Goal: Task Accomplishment & Management: Use online tool/utility

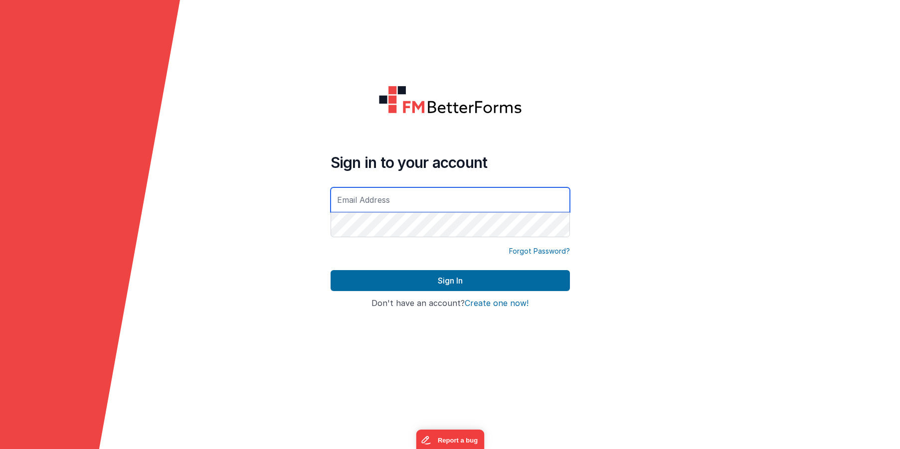
click at [377, 204] on input "text" at bounding box center [450, 199] width 239 height 25
type input "[PERSON_NAME][EMAIL_ADDRESS][PERSON_NAME][DOMAIN_NAME]"
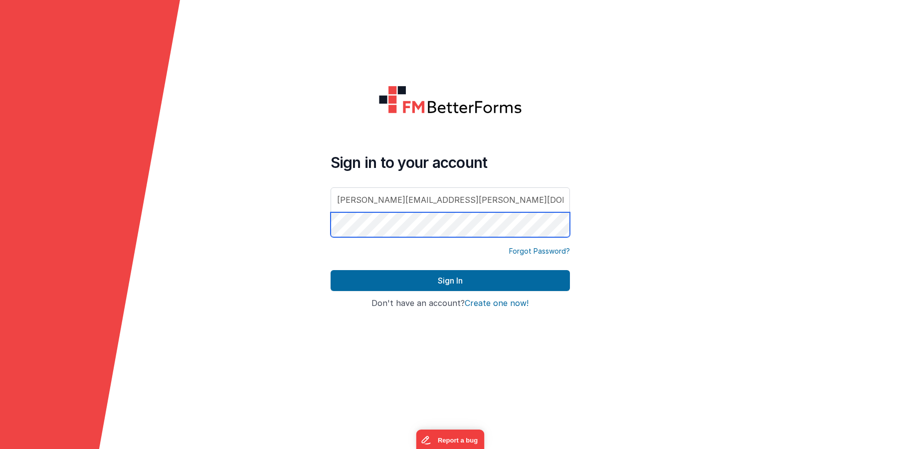
click at [331, 270] on button "Sign In" at bounding box center [450, 280] width 239 height 21
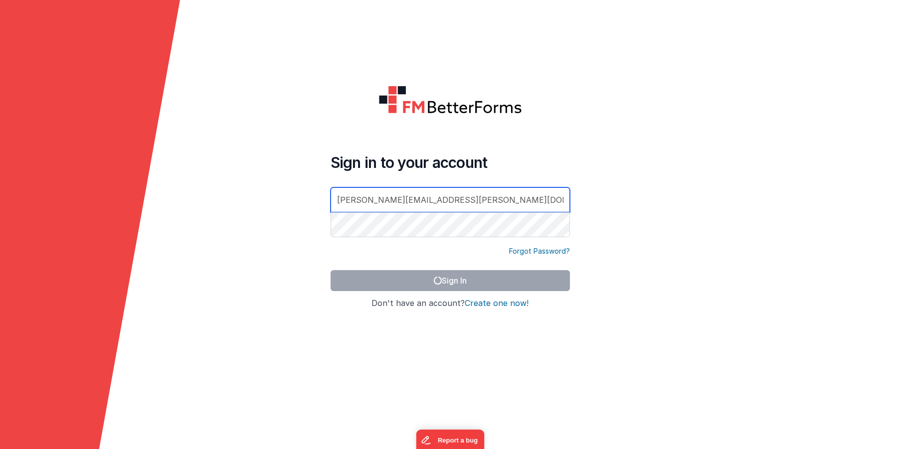
click at [490, 197] on input "[PERSON_NAME][EMAIL_ADDRESS][PERSON_NAME][DOMAIN_NAME]" at bounding box center [450, 199] width 239 height 25
click at [682, 177] on form "Sign in to your account [PERSON_NAME][EMAIL_ADDRESS][PERSON_NAME][DOMAIN_NAME] …" at bounding box center [450, 224] width 900 height 449
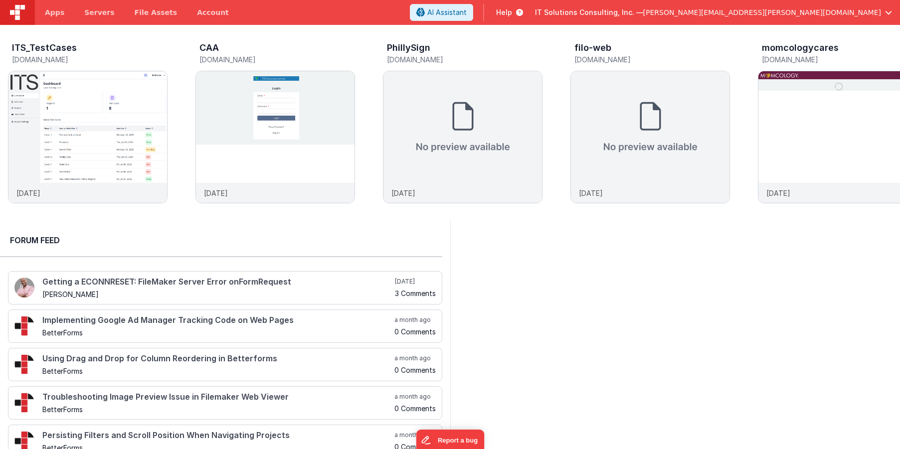
click at [299, 36] on div "ITS_TestCases [DOMAIN_NAME] [DATE] CAA [DOMAIN_NAME] [DATE] PhillySign [DOMAIN_…" at bounding box center [450, 122] width 900 height 195
click at [263, 59] on h5 "[DOMAIN_NAME]" at bounding box center [277, 59] width 156 height 7
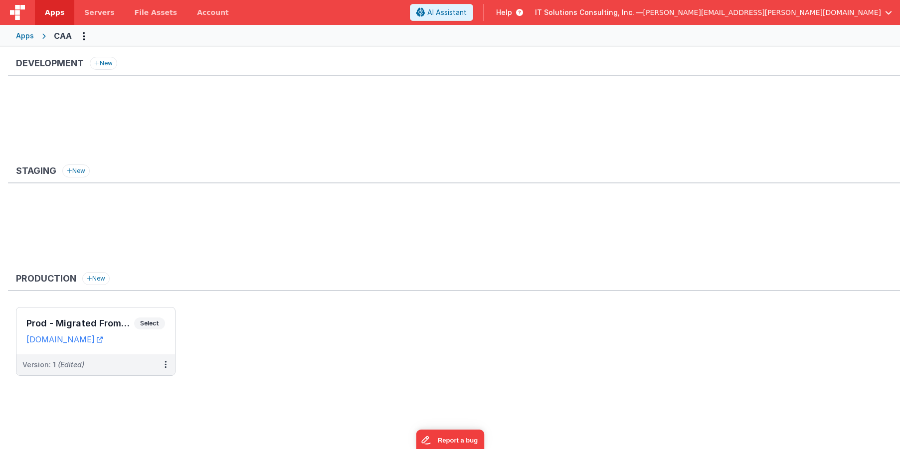
click at [53, 7] on span "Apps" at bounding box center [54, 12] width 19 height 10
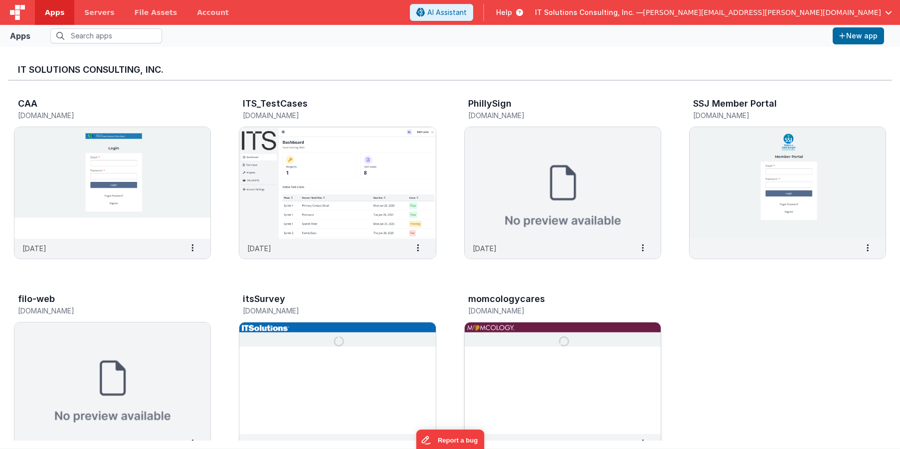
click at [546, 299] on div "momcologycares" at bounding box center [552, 300] width 168 height 13
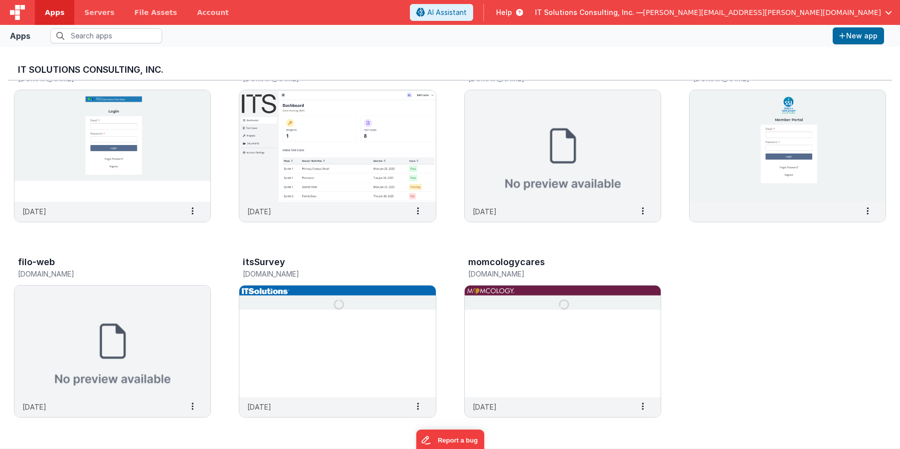
scroll to position [8, 0]
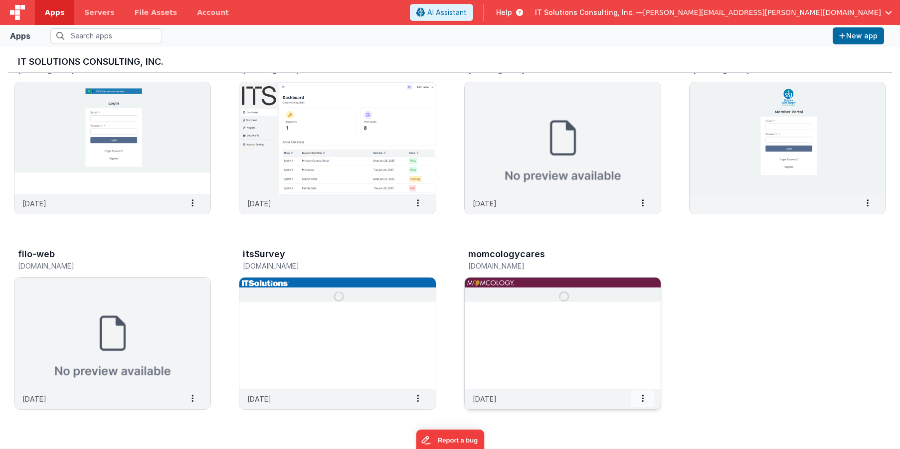
click at [643, 398] on icon at bounding box center [643, 398] width 2 height 0
click at [620, 380] on span "Delete App" at bounding box center [620, 382] width 37 height 8
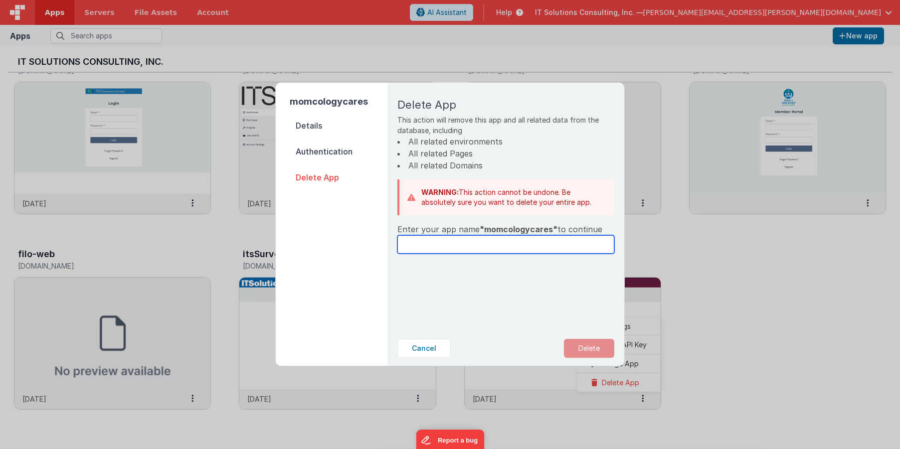
click at [497, 245] on input "text" at bounding box center [505, 244] width 217 height 18
type input "momcologycares"
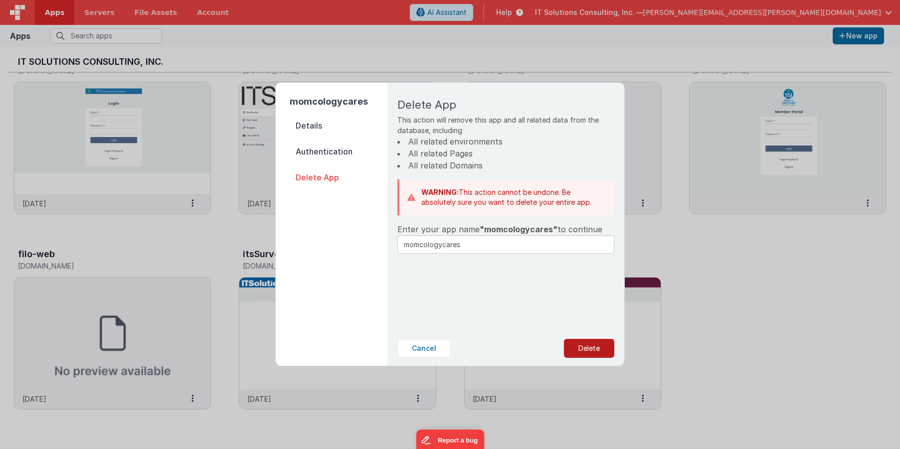
click at [594, 347] on button "Delete" at bounding box center [589, 348] width 50 height 19
click at [531, 344] on button "Yes, Delete" at bounding box center [539, 348] width 66 height 19
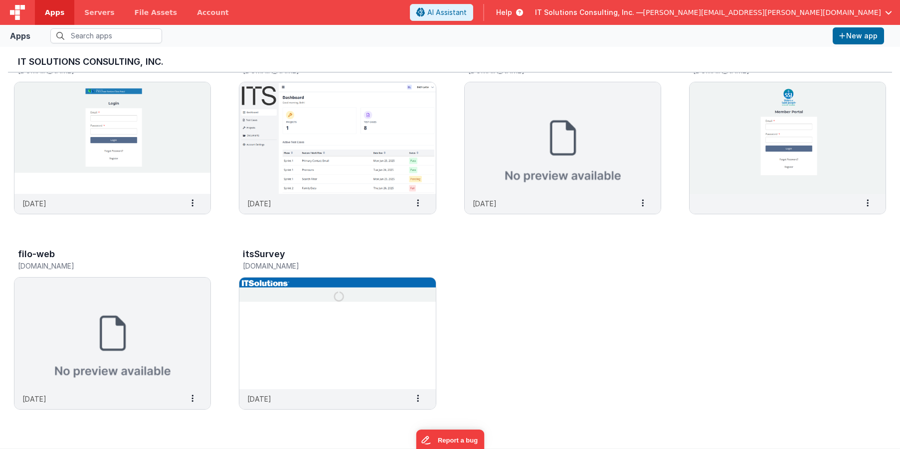
click at [751, 258] on div "CAA [DOMAIN_NAME] [DATE] Settings Copy API Key Merge App Delete App ITS_TestCas…" at bounding box center [450, 234] width 884 height 397
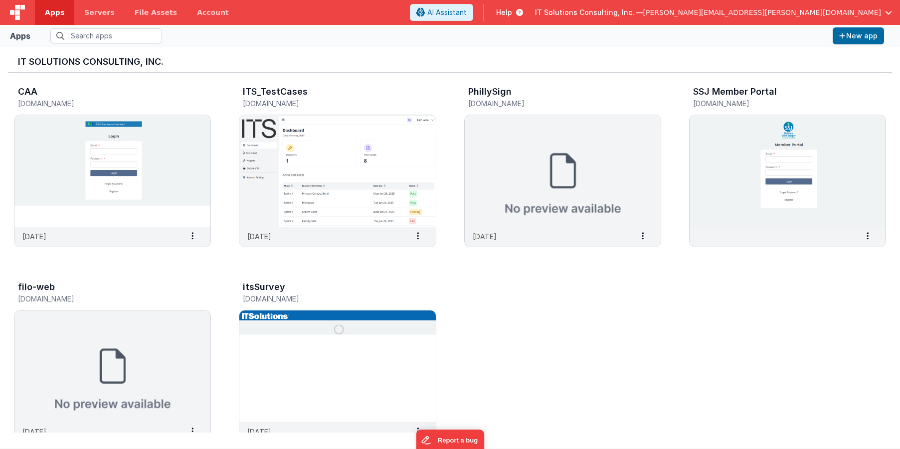
scroll to position [0, 0]
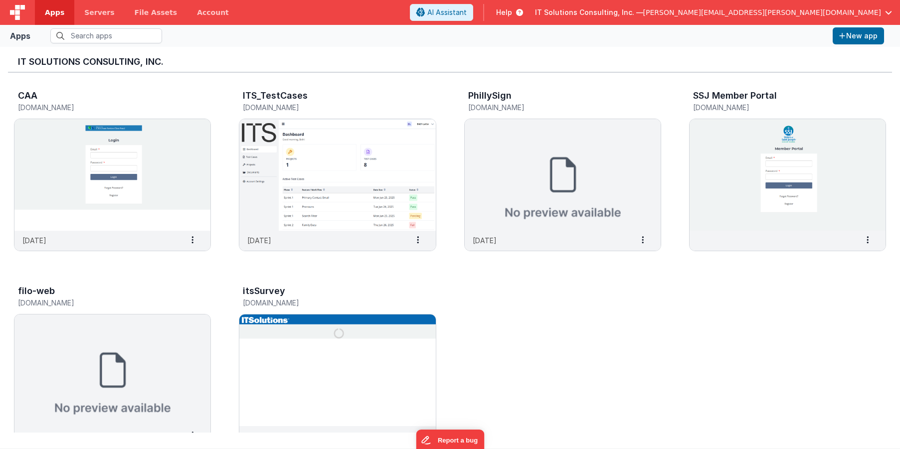
click at [786, 7] on span "[PERSON_NAME][EMAIL_ADDRESS][PERSON_NAME][DOMAIN_NAME]" at bounding box center [762, 12] width 238 height 10
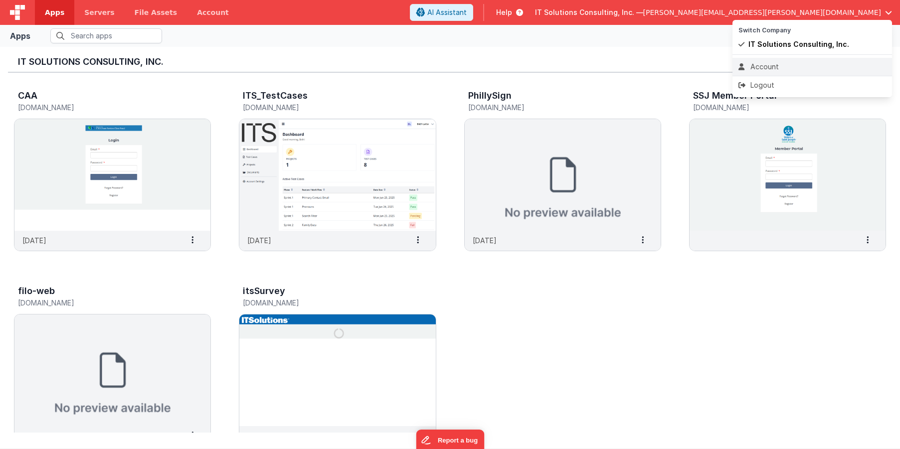
click at [766, 68] on div "Account" at bounding box center [812, 67] width 148 height 10
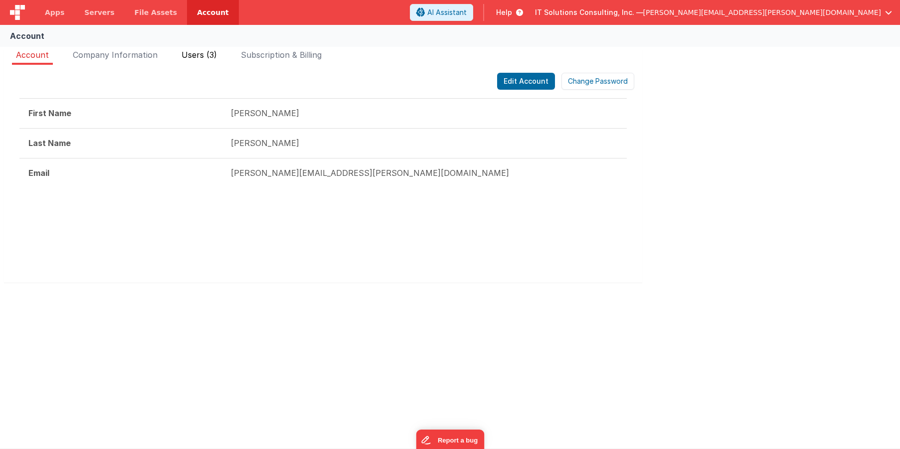
click at [192, 54] on span "Users (3)" at bounding box center [198, 55] width 35 height 10
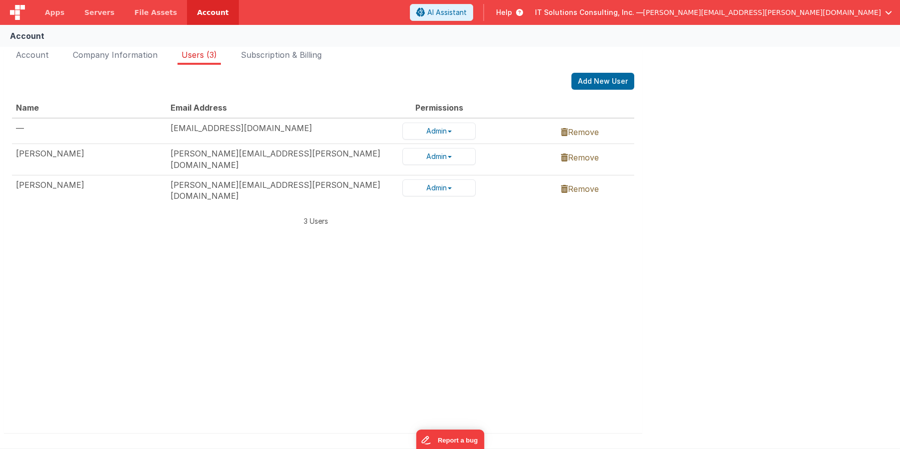
click at [155, 157] on div "[PERSON_NAME]" at bounding box center [89, 153] width 147 height 11
click at [147, 180] on div "[PERSON_NAME]" at bounding box center [89, 184] width 147 height 11
click at [308, 55] on span "Subscription & Billing" at bounding box center [281, 55] width 81 height 10
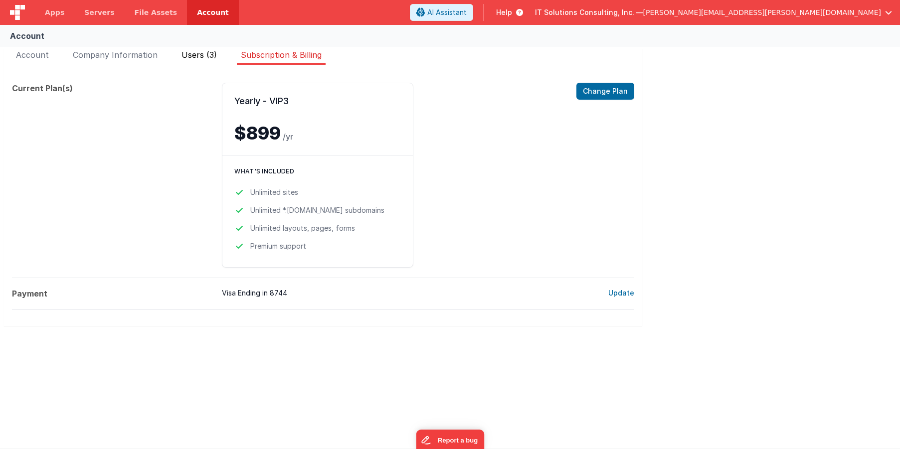
click at [185, 59] on span "Users (3)" at bounding box center [198, 55] width 35 height 10
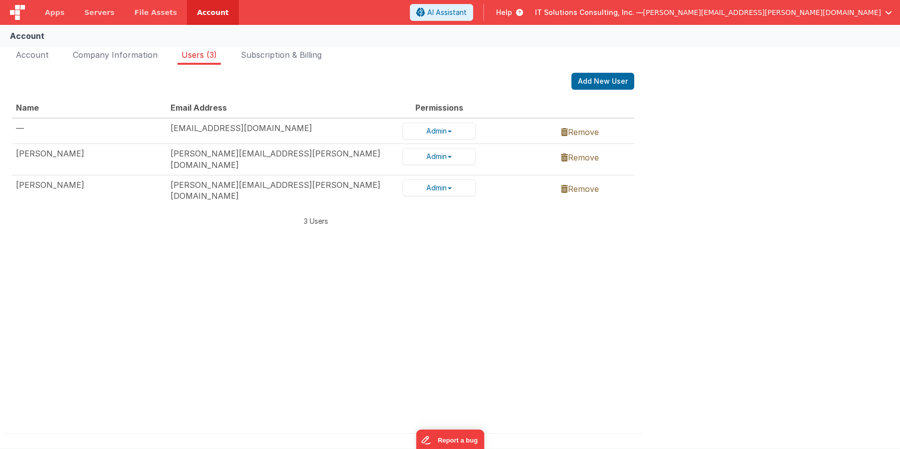
click at [315, 128] on td "[EMAIL_ADDRESS][DOMAIN_NAME]" at bounding box center [283, 131] width 232 height 26
click at [51, 11] on span "Apps" at bounding box center [54, 12] width 19 height 10
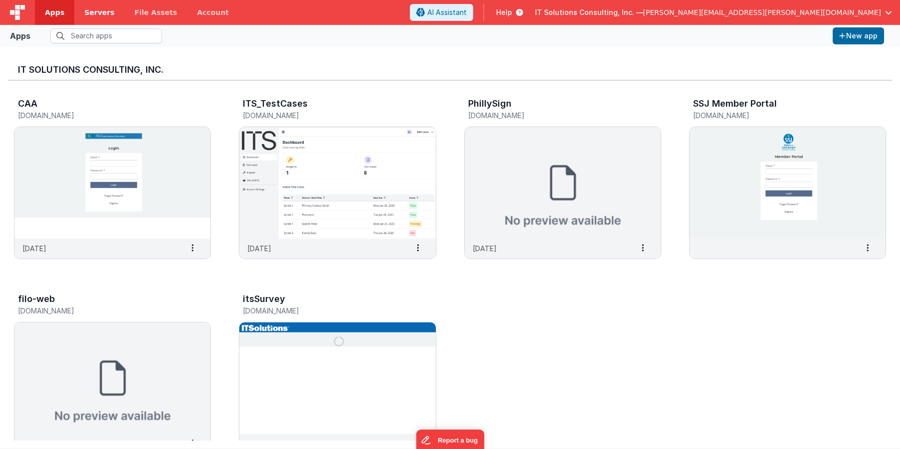
click at [80, 12] on link "Servers" at bounding box center [99, 12] width 50 height 25
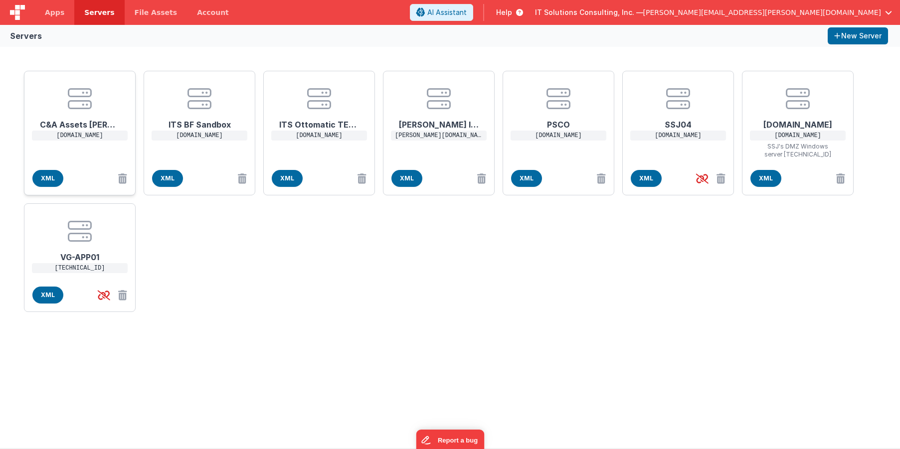
click at [83, 152] on div "C&A Assets [PERSON_NAME] [DOMAIN_NAME] XML" at bounding box center [80, 133] width 112 height 125
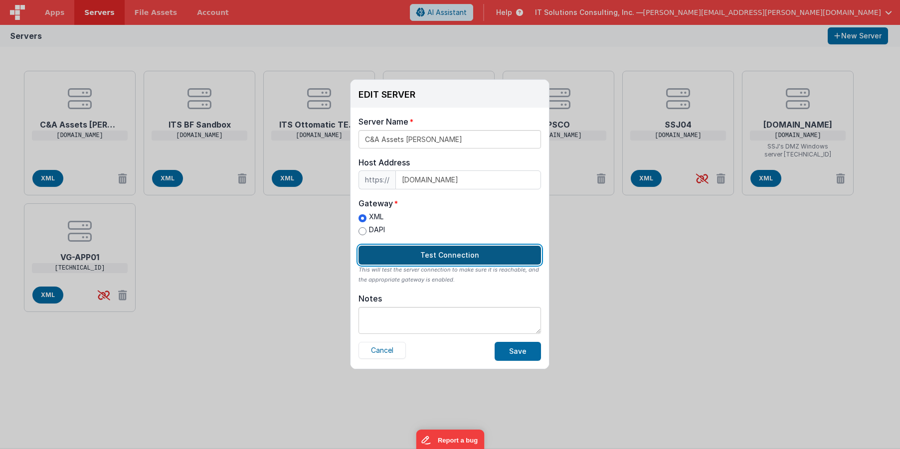
click at [472, 256] on button "Test Connection" at bounding box center [449, 255] width 182 height 19
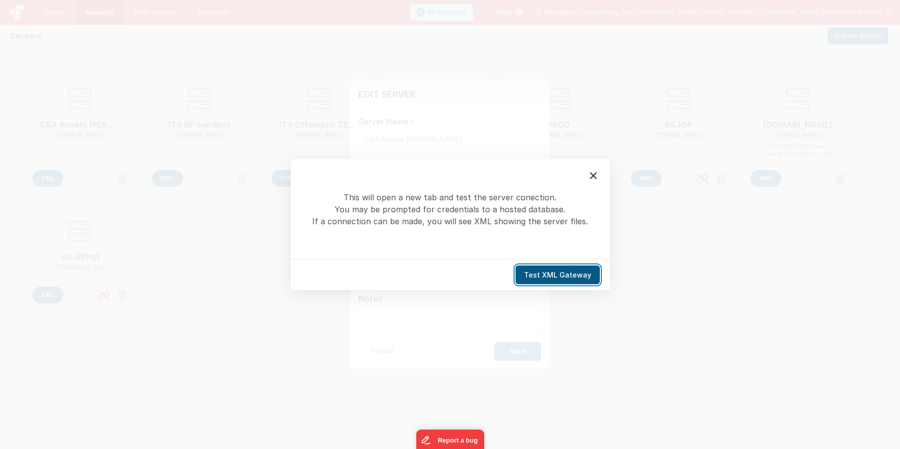
click at [572, 273] on button "Test XML Gateway" at bounding box center [557, 274] width 84 height 19
click at [596, 176] on icon at bounding box center [593, 175] width 12 height 12
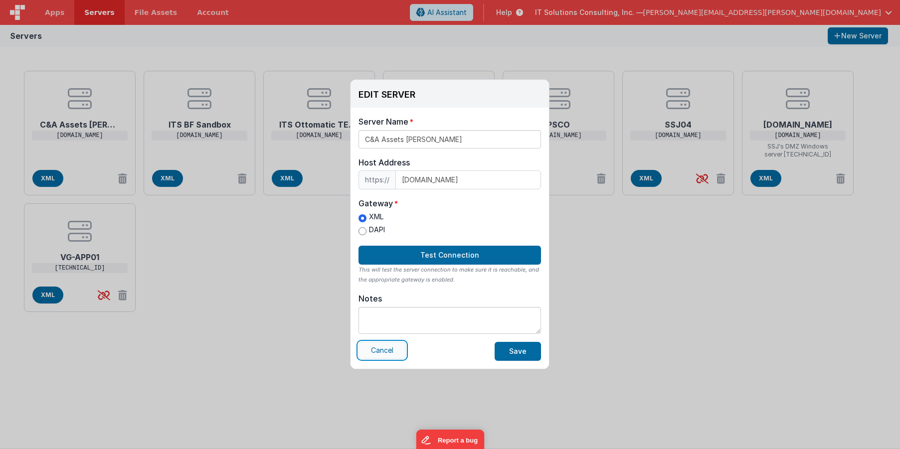
click at [370, 352] on button "Cancel" at bounding box center [381, 350] width 47 height 17
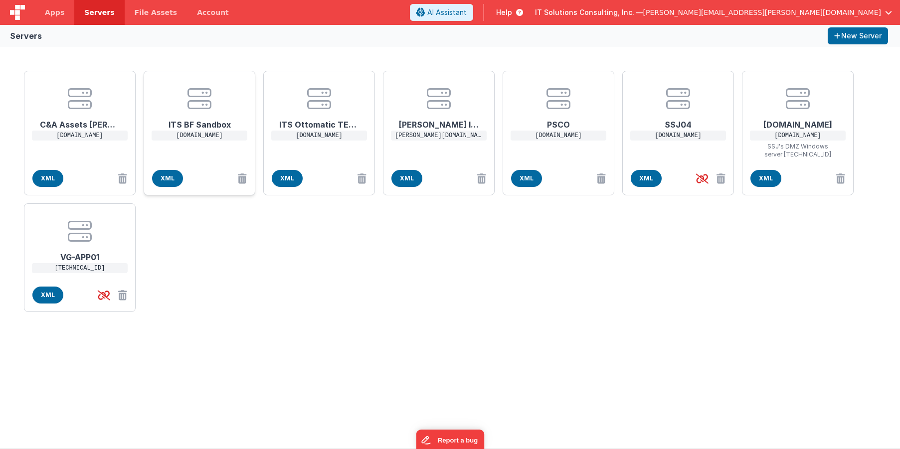
click at [216, 121] on h1 "ITS BF Sandbox" at bounding box center [200, 121] width 80 height 20
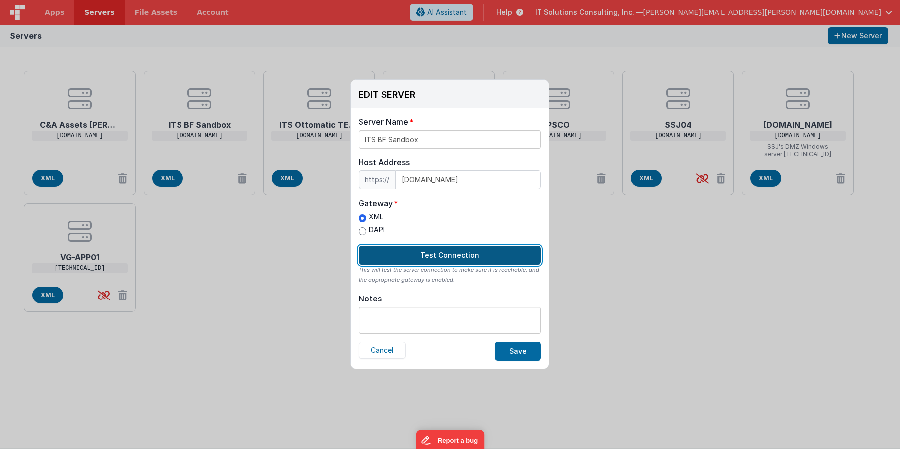
click at [433, 253] on button "Test Connection" at bounding box center [449, 255] width 182 height 19
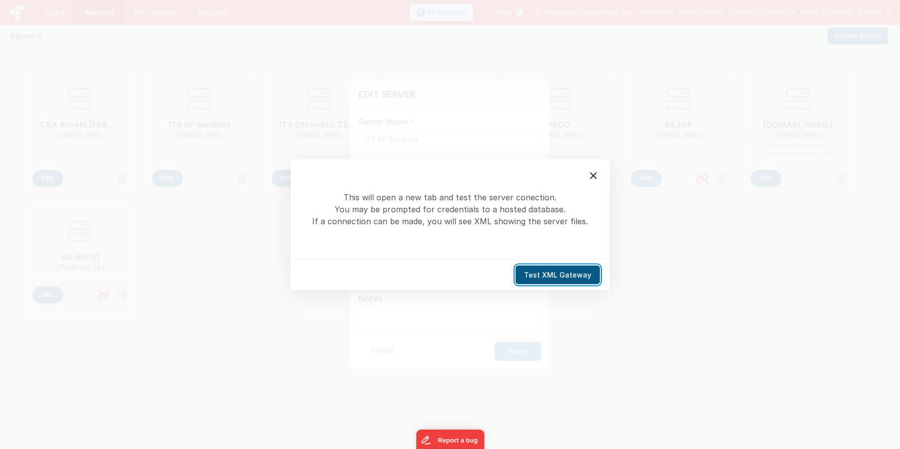
click at [565, 283] on button "Test XML Gateway" at bounding box center [557, 274] width 84 height 19
click at [588, 174] on icon at bounding box center [593, 175] width 12 height 12
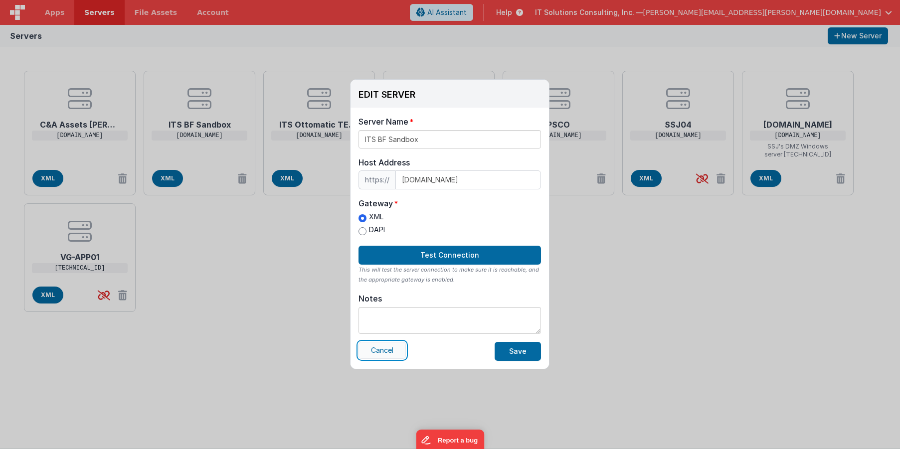
click at [388, 350] on button "Cancel" at bounding box center [381, 350] width 47 height 17
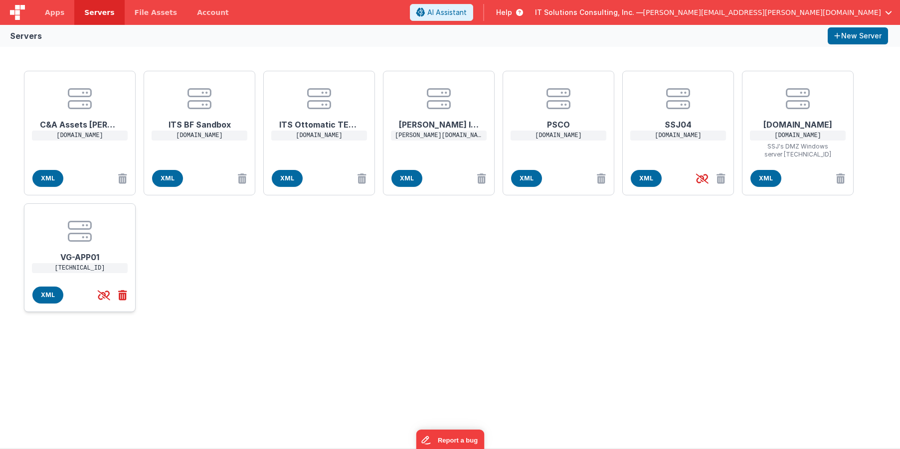
click at [122, 295] on icon at bounding box center [120, 295] width 13 height 16
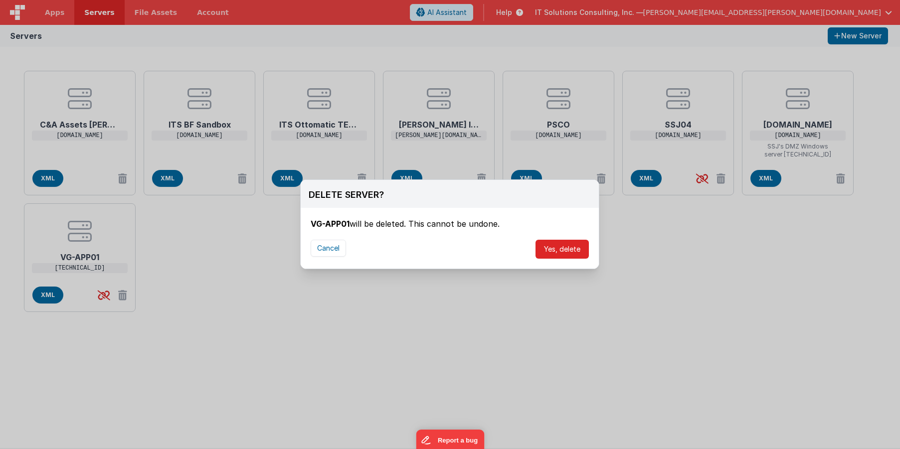
click at [570, 248] on button "Yes, delete" at bounding box center [561, 249] width 53 height 19
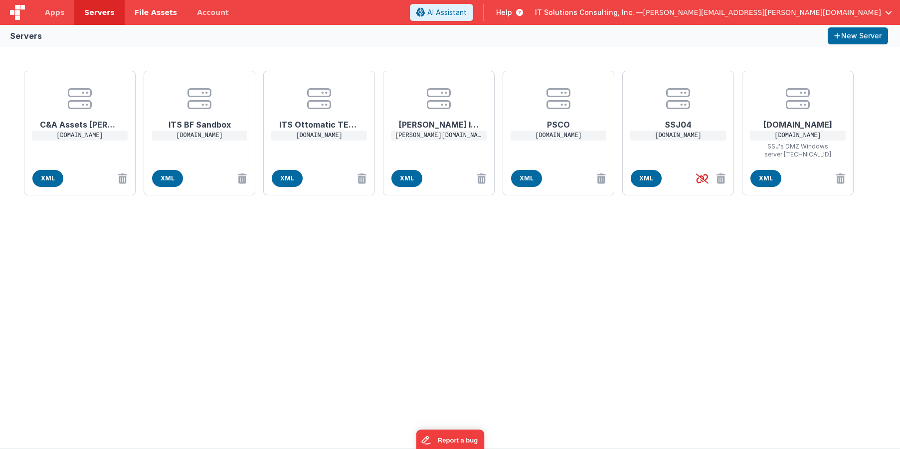
click at [139, 10] on span "File Assets" at bounding box center [156, 12] width 43 height 10
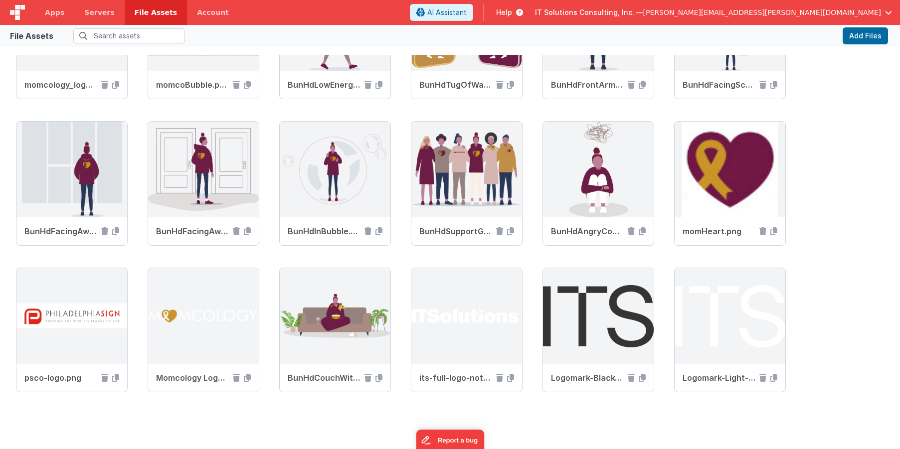
scroll to position [222, 0]
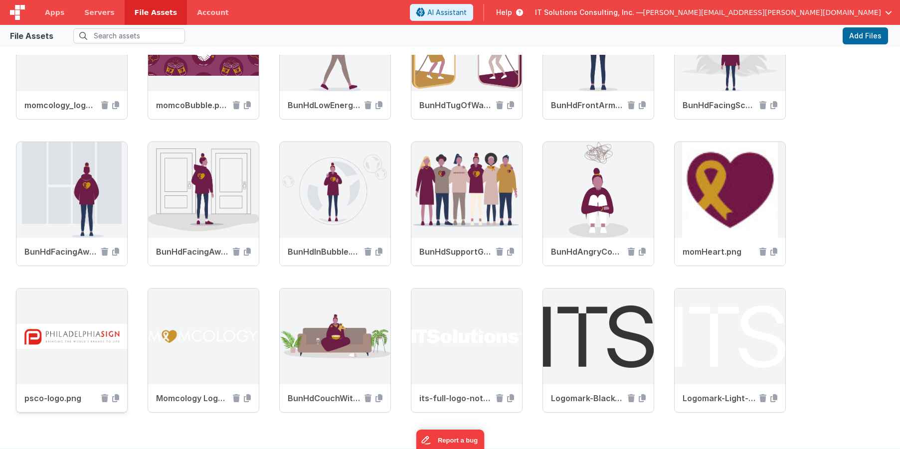
click at [51, 370] on img at bounding box center [71, 337] width 111 height 96
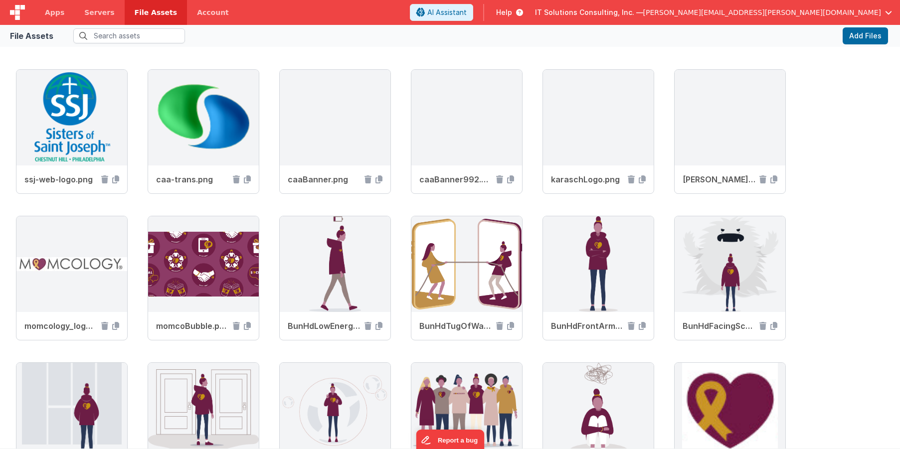
scroll to position [0, 0]
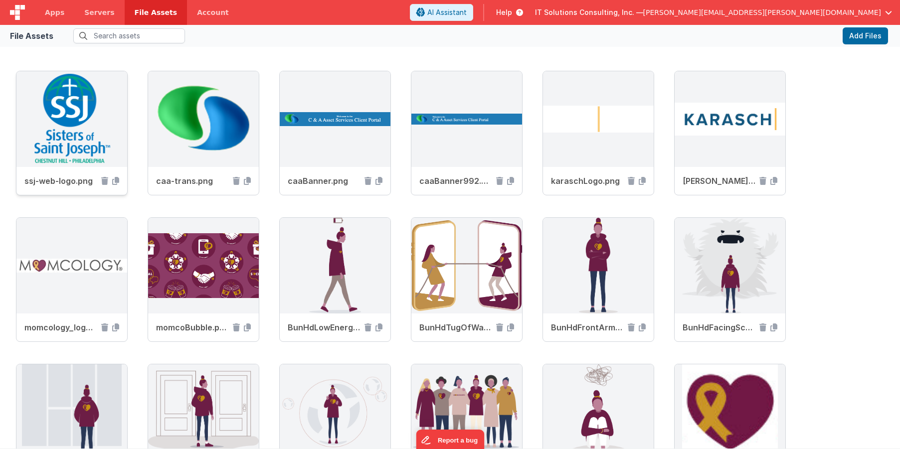
click at [112, 93] on img at bounding box center [71, 119] width 111 height 96
click at [241, 75] on img at bounding box center [203, 119] width 111 height 96
click at [867, 132] on div "ssj-web-logo.png caa-trans.png caaBanner.png caaBanner992.png [GEOGRAPHIC_DATA]…" at bounding box center [450, 364] width 868 height 586
click at [197, 12] on link "Account" at bounding box center [213, 12] width 52 height 25
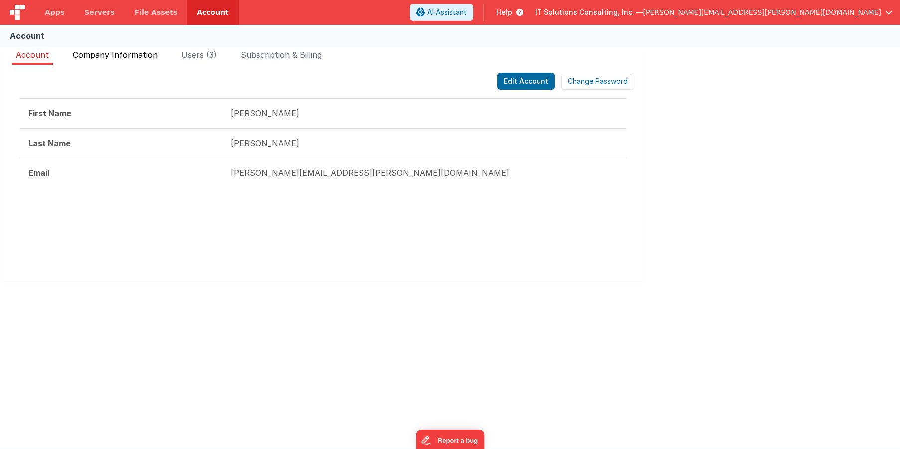
click at [116, 56] on span "Company Information" at bounding box center [115, 55] width 85 height 10
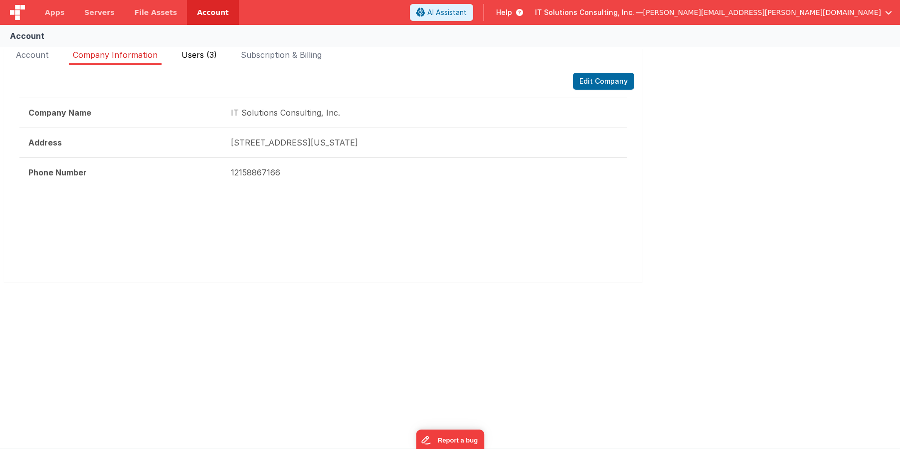
click at [196, 55] on span "Users (3)" at bounding box center [198, 55] width 35 height 10
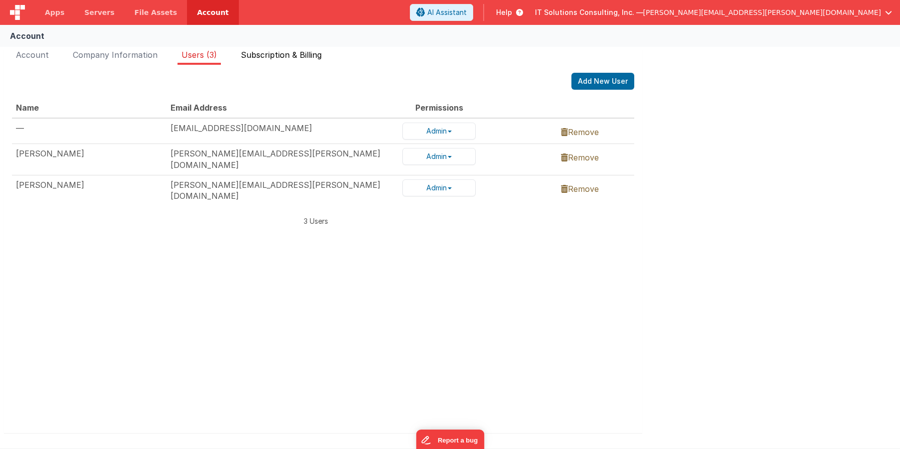
click at [291, 56] on span "Subscription & Billing" at bounding box center [281, 55] width 81 height 10
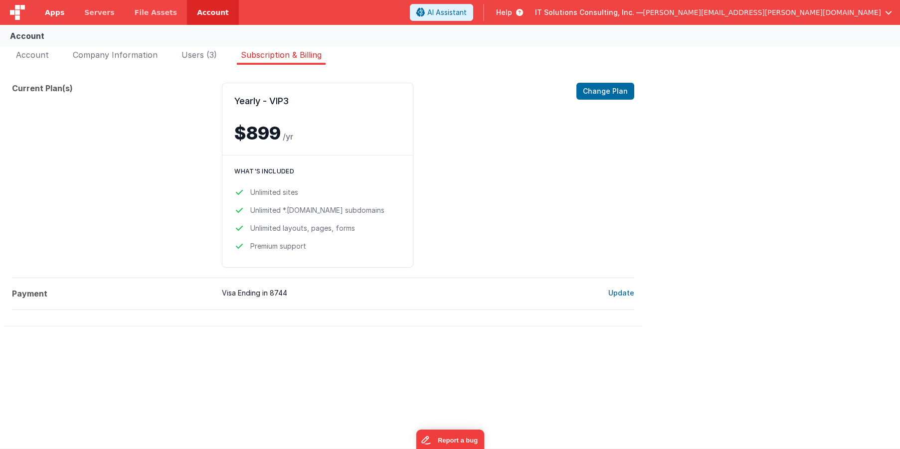
click at [49, 11] on span "Apps" at bounding box center [54, 12] width 19 height 10
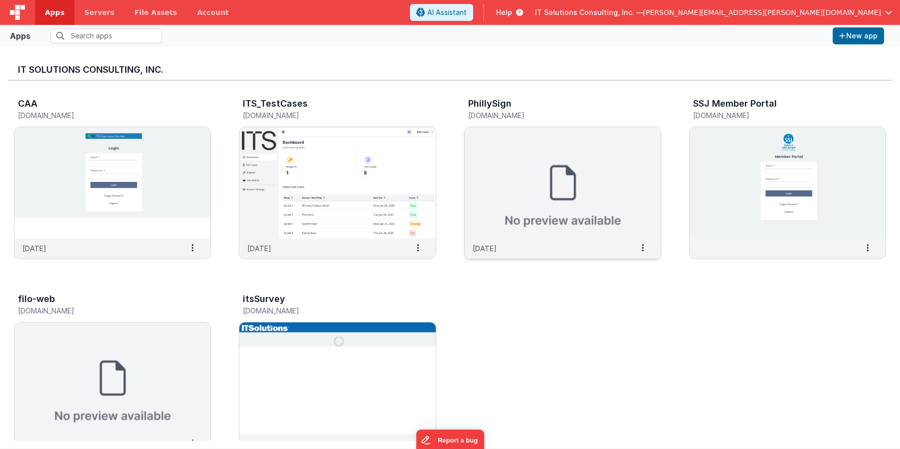
click at [534, 170] on img at bounding box center [563, 183] width 196 height 112
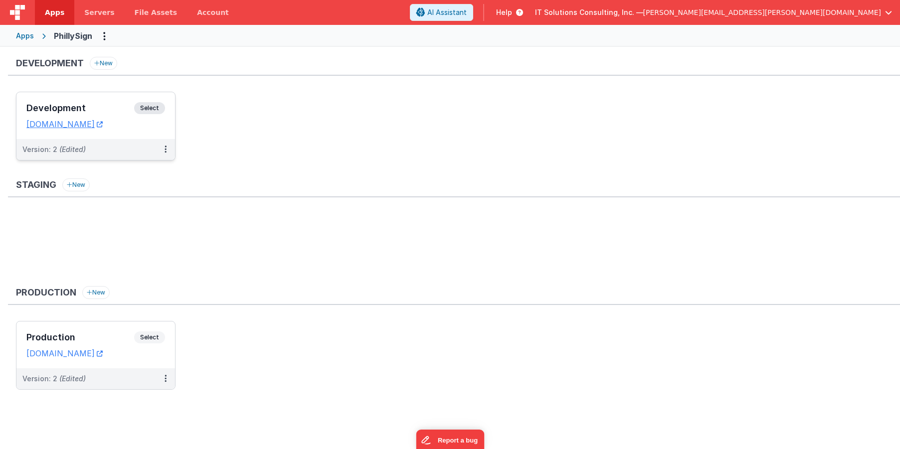
click at [65, 107] on h3 "Development" at bounding box center [80, 108] width 108 height 10
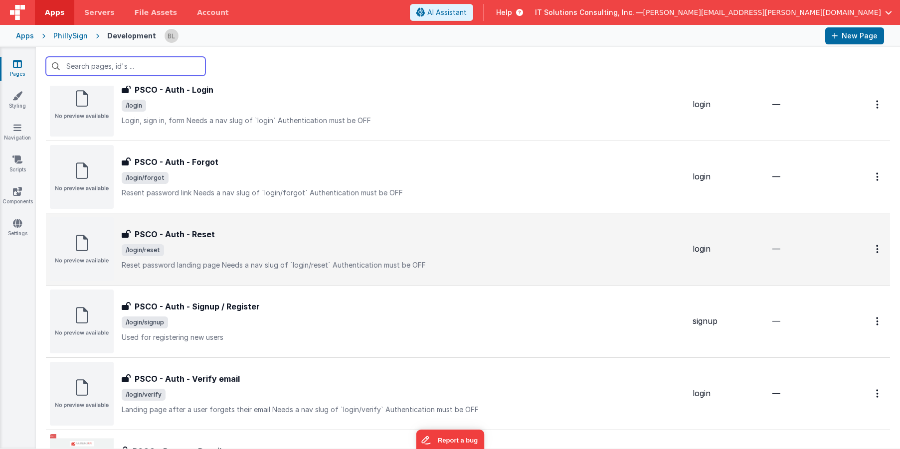
scroll to position [180, 0]
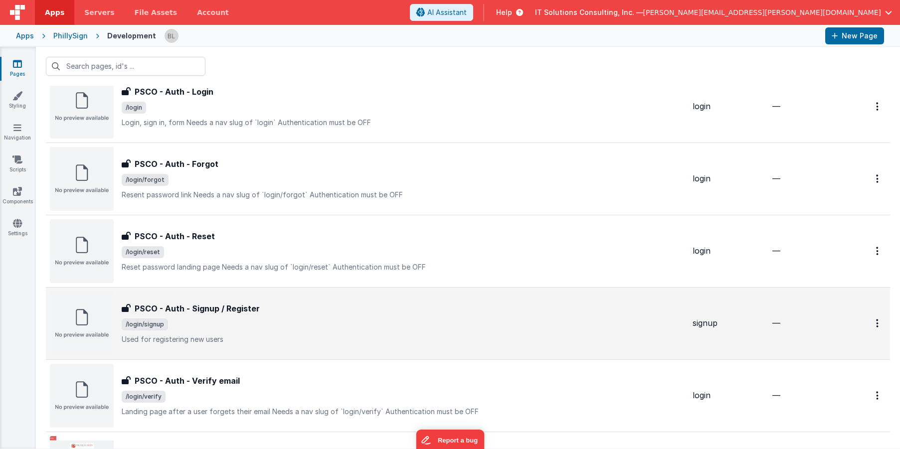
click at [144, 324] on span "/login/signup" at bounding box center [145, 325] width 46 height 12
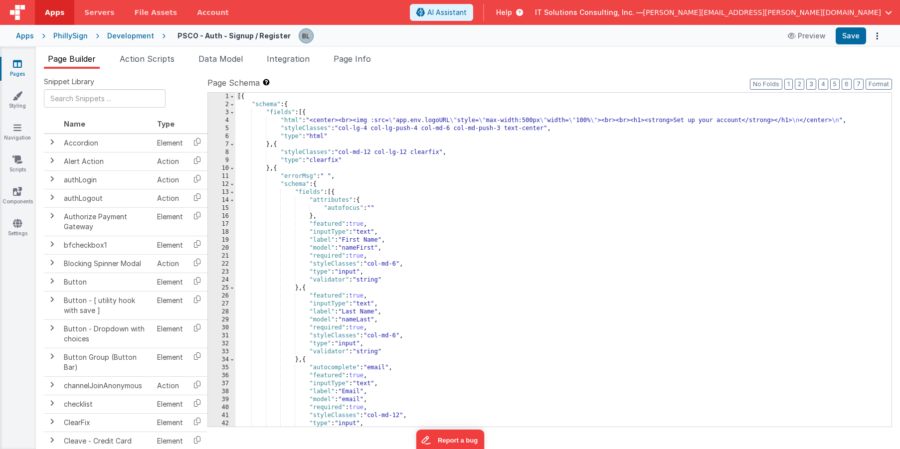
click at [71, 60] on span "Page Builder" at bounding box center [72, 59] width 48 height 10
click at [146, 36] on div "Development" at bounding box center [130, 36] width 47 height 10
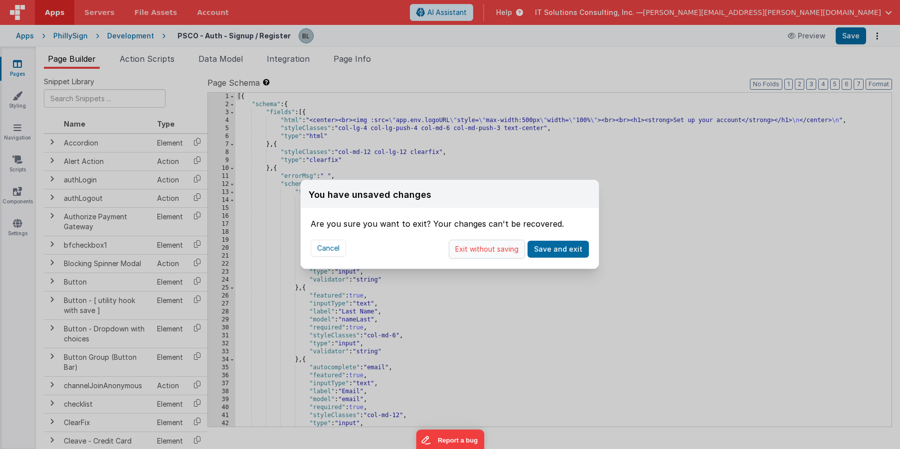
click at [480, 249] on button "Exit without saving" at bounding box center [487, 249] width 76 height 19
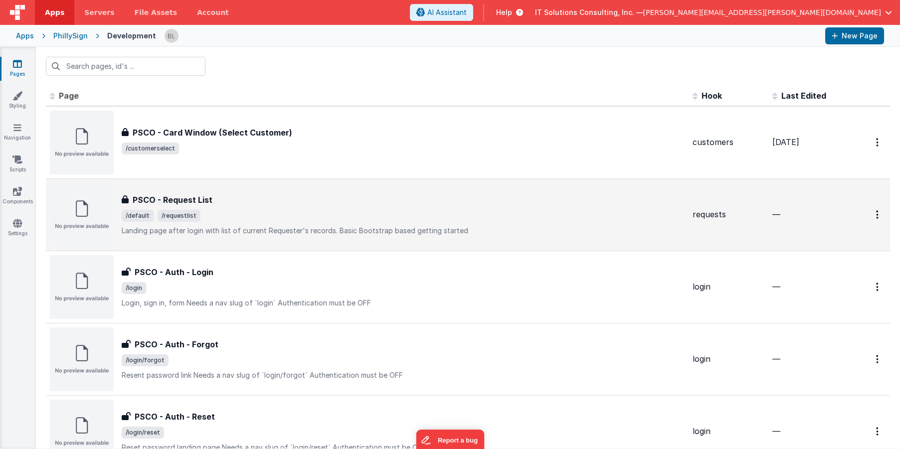
click at [202, 198] on h3 "PSCO - Request List" at bounding box center [173, 200] width 80 height 12
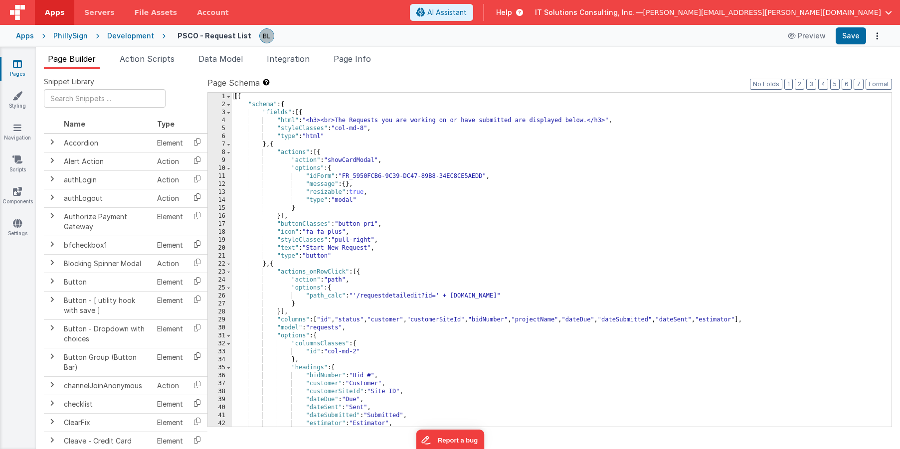
click at [13, 61] on icon at bounding box center [17, 64] width 9 height 10
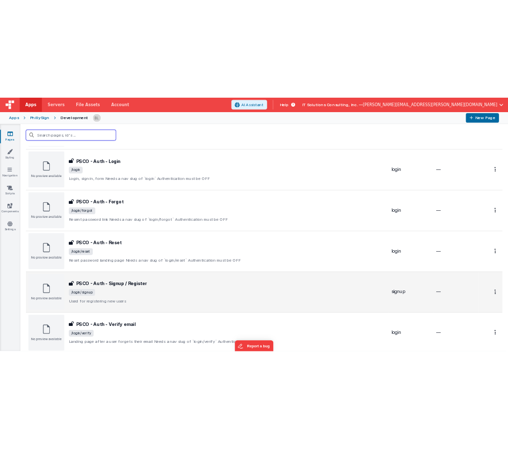
scroll to position [104, 0]
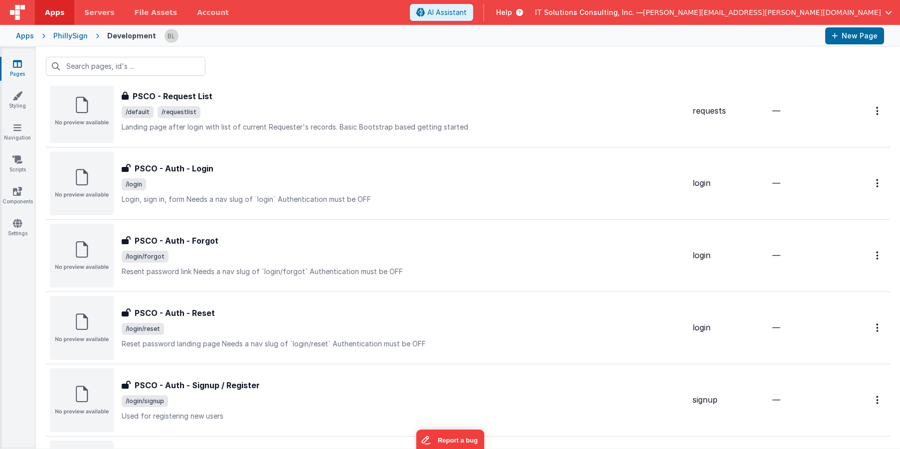
click at [76, 33] on div "PhillySign" at bounding box center [70, 36] width 34 height 10
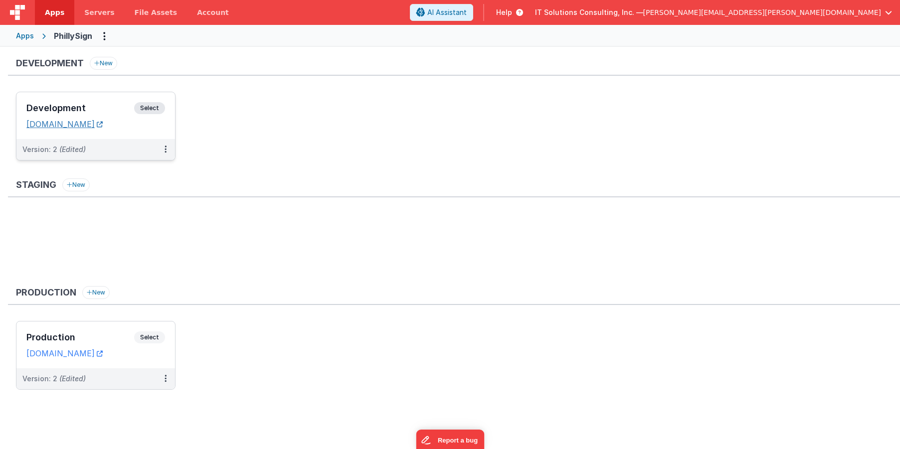
click at [103, 125] on link "[DOMAIN_NAME]" at bounding box center [64, 124] width 76 height 10
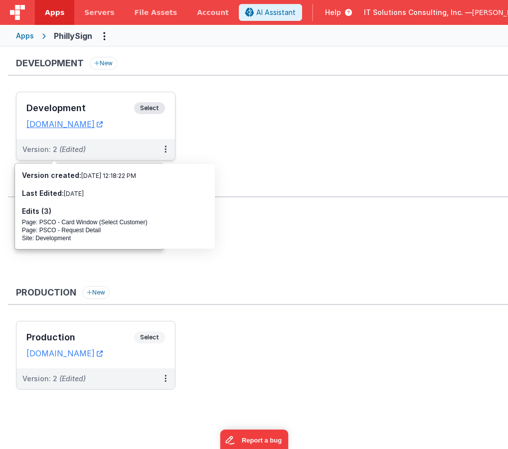
click at [55, 107] on h3 "Development" at bounding box center [80, 108] width 108 height 10
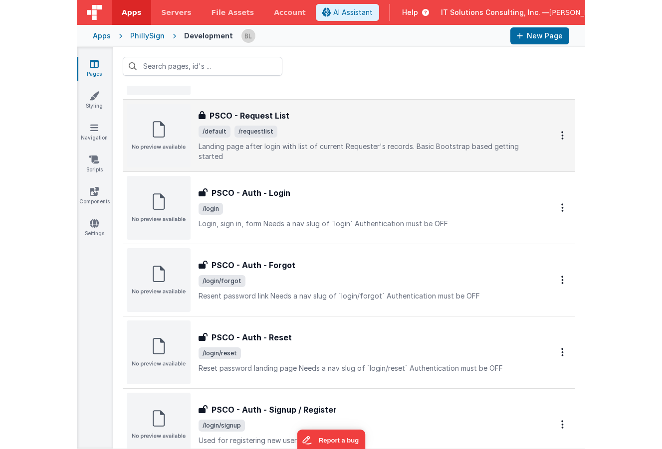
scroll to position [74, 0]
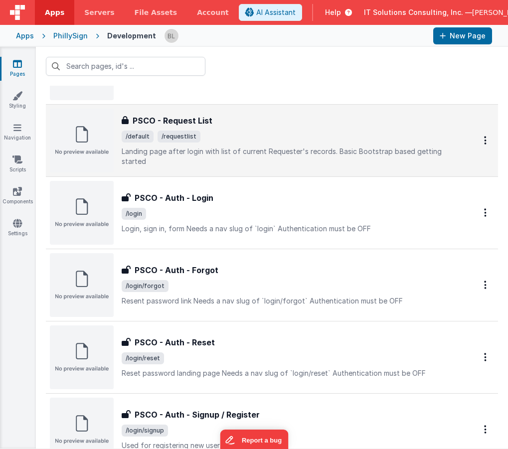
click at [142, 120] on h3 "PSCO - Request List" at bounding box center [173, 121] width 80 height 12
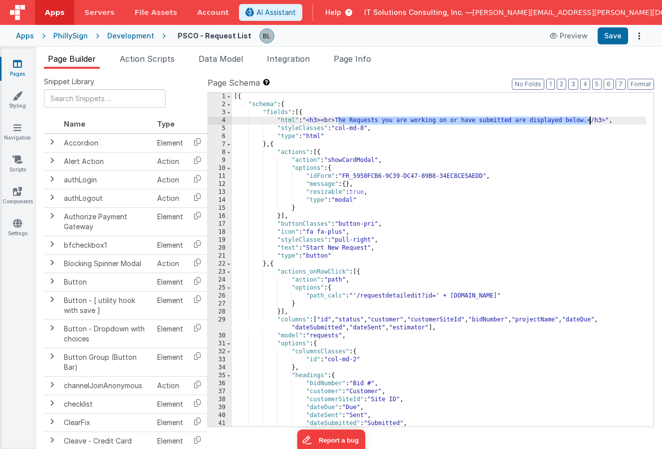
drag, startPoint x: 338, startPoint y: 120, endPoint x: 589, endPoint y: 119, distance: 250.8
click at [589, 119] on div "[{ "schema" : { "fields" : [{ "html" : "<h3><br>The Requests you are working on…" at bounding box center [439, 268] width 414 height 350
click at [589, 121] on div "[{ "schema" : { "fields" : [{ "html" : "<h3><br>The Requests you are working on…" at bounding box center [439, 268] width 414 height 350
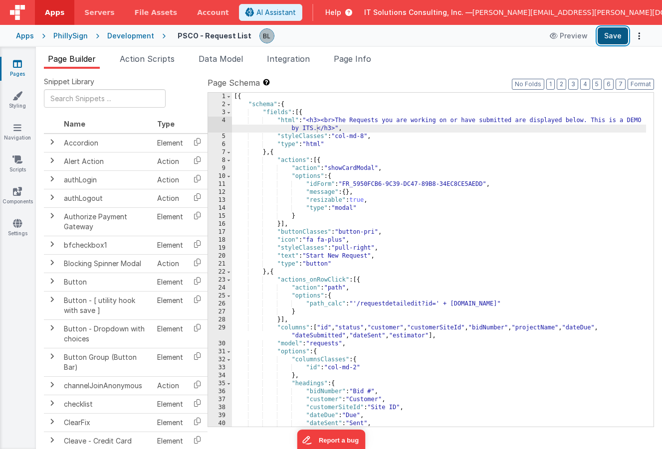
click at [611, 41] on button "Save" at bounding box center [612, 35] width 30 height 17
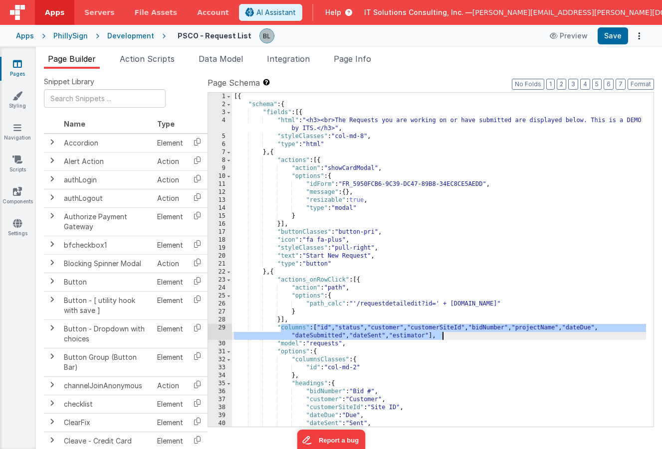
drag, startPoint x: 280, startPoint y: 329, endPoint x: 547, endPoint y: 334, distance: 267.7
click at [547, 334] on div "[{ "schema" : { "fields" : [{ "html" : "<h3><br>The Requests you are working on…" at bounding box center [439, 268] width 414 height 350
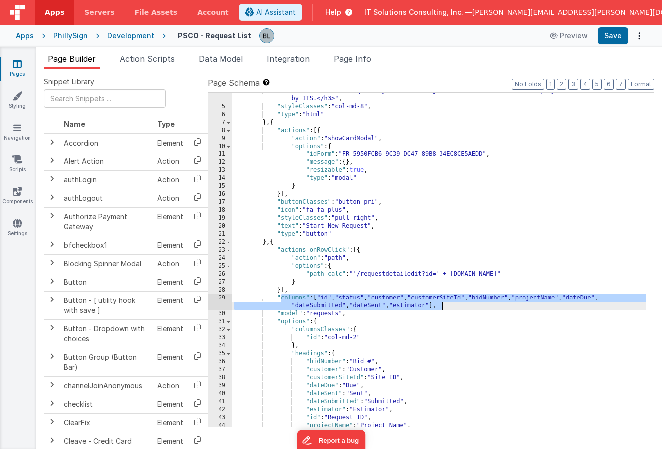
click at [358, 298] on div ""html" : "<h3><br>The Requests you are working on or have submitted are display…" at bounding box center [439, 266] width 414 height 358
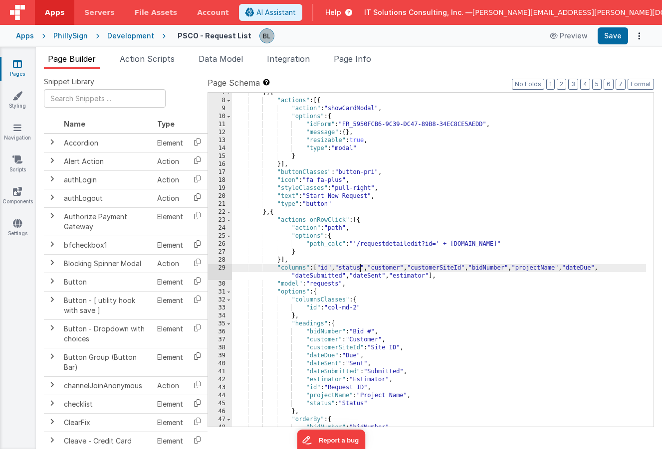
scroll to position [120, 0]
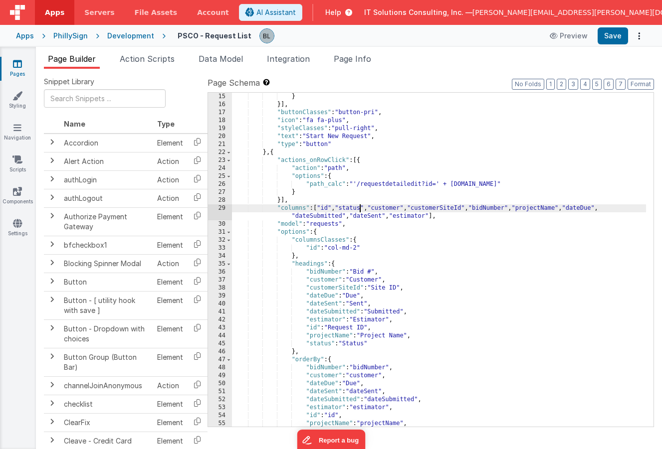
click at [363, 281] on div "} }] , "buttonClasses" : "button-pri" , "icon" : "fa fa-plus" , "styleClasses" …" at bounding box center [439, 268] width 414 height 350
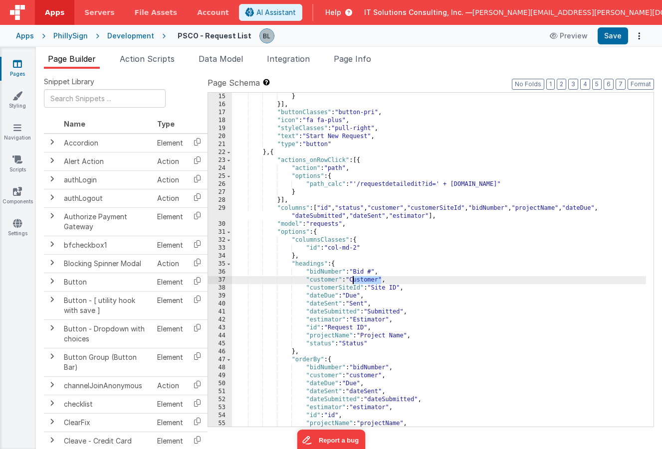
click at [363, 281] on div "} }] , "buttonClasses" : "button-pri" , "icon" : "fa fa-plus" , "styleClasses" …" at bounding box center [439, 268] width 414 height 350
click at [387, 311] on div "} }] , "buttonClasses" : "button-pri" , "icon" : "fa fa-plus" , "styleClasses" …" at bounding box center [439, 268] width 414 height 350
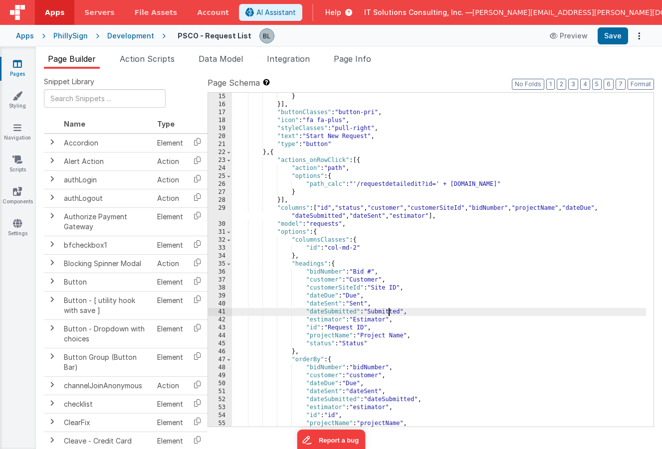
click at [387, 311] on div "} }] , "buttonClasses" : "button-pri" , "icon" : "fa fa-plus" , "styleClasses" …" at bounding box center [439, 268] width 414 height 350
click at [614, 37] on button "Save" at bounding box center [612, 35] width 30 height 17
click at [379, 313] on div "} }] , "buttonClasses" : "button-pri" , "icon" : "fa fa-plus" , "styleClasses" …" at bounding box center [439, 268] width 414 height 350
click at [450, 151] on div "} }] , "buttonClasses" : "button-pri" , "icon" : "fa fa-plus" , "styleClasses" …" at bounding box center [439, 268] width 414 height 350
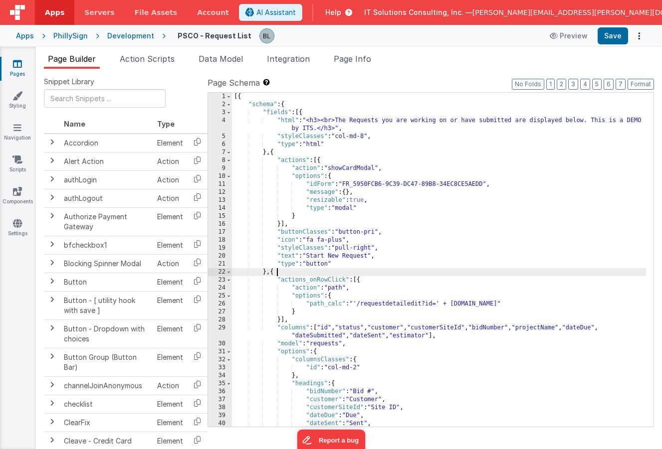
scroll to position [0, 0]
click at [594, 121] on div "[{ "schema" : { "fields" : [{ "html" : "<h3><br>The Requests you are working on…" at bounding box center [439, 268] width 414 height 350
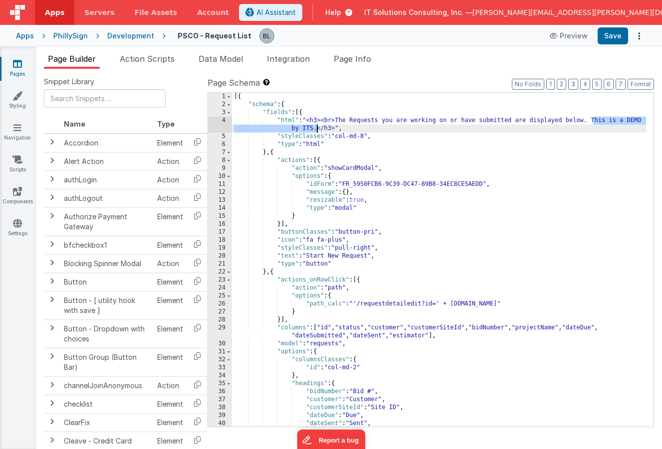
drag, startPoint x: 593, startPoint y: 120, endPoint x: 317, endPoint y: 132, distance: 276.4
click at [317, 132] on div "[{ "schema" : { "fields" : [{ "html" : "<h3><br>The Requests you are working on…" at bounding box center [439, 268] width 414 height 350
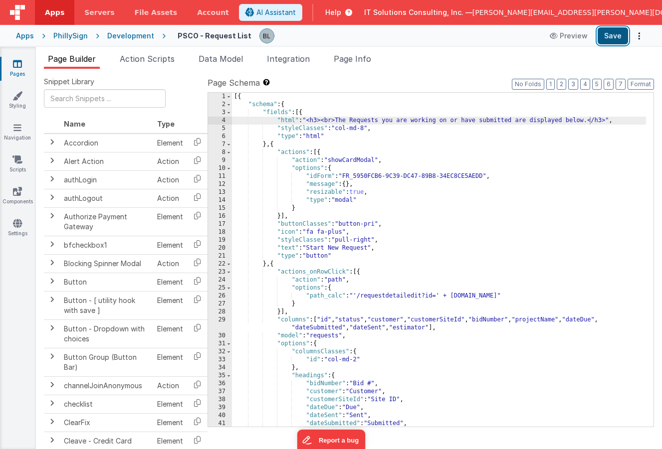
click at [617, 36] on button "Save" at bounding box center [612, 35] width 30 height 17
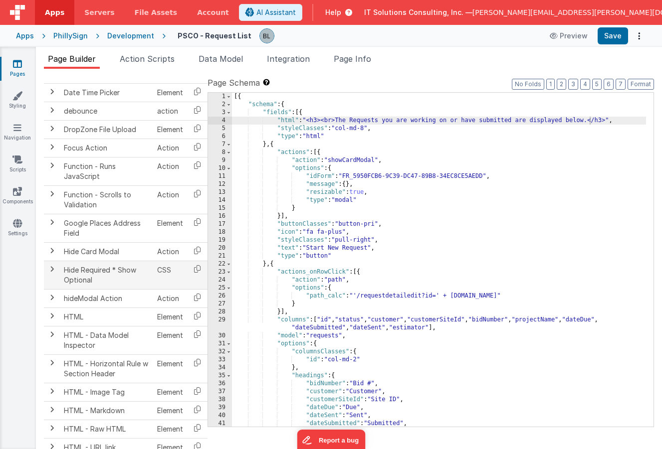
scroll to position [494, 0]
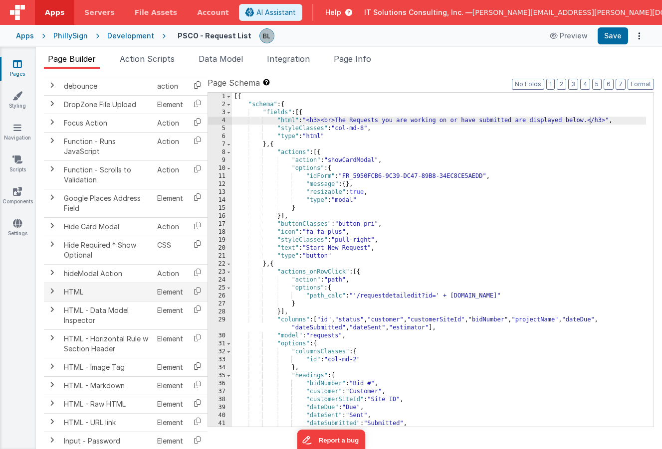
click at [55, 292] on span at bounding box center [52, 291] width 8 height 8
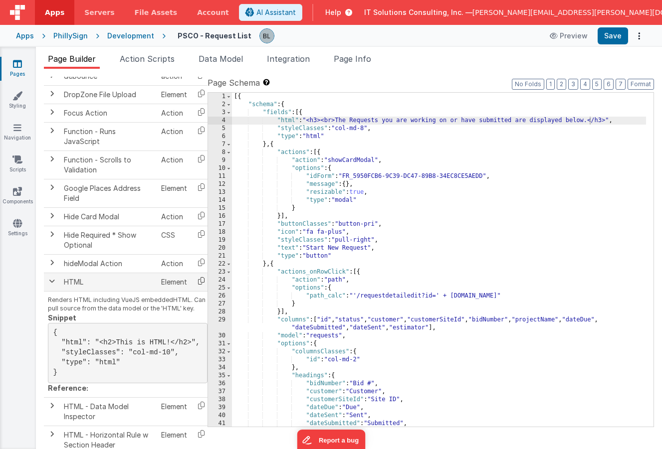
click at [202, 279] on icon at bounding box center [201, 280] width 20 height 15
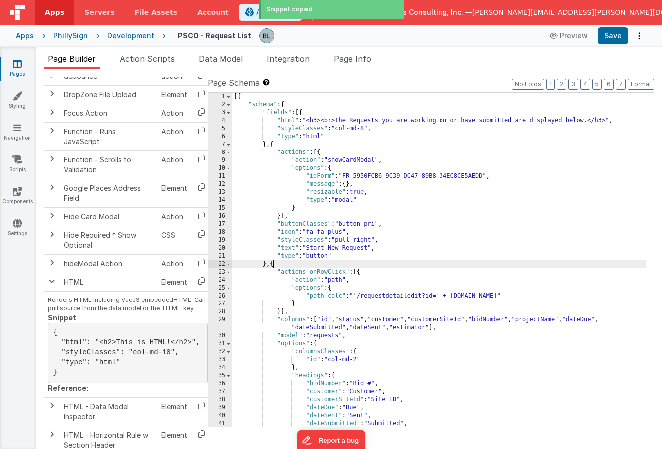
click at [273, 265] on div "[{ "schema" : { "fields" : [{ "html" : "<h3><br>The Requests you are working on…" at bounding box center [439, 268] width 414 height 350
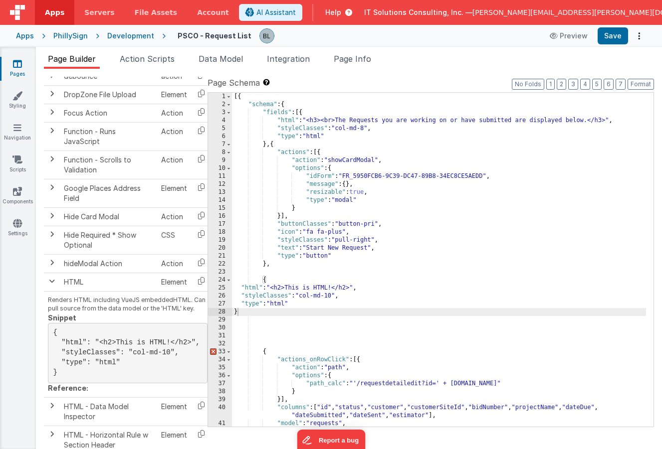
click at [134, 34] on div "Development" at bounding box center [130, 36] width 47 height 10
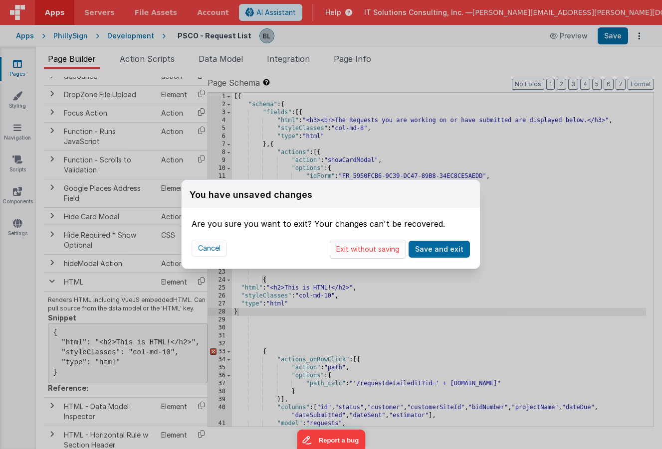
click at [355, 248] on button "Exit without saving" at bounding box center [368, 249] width 76 height 19
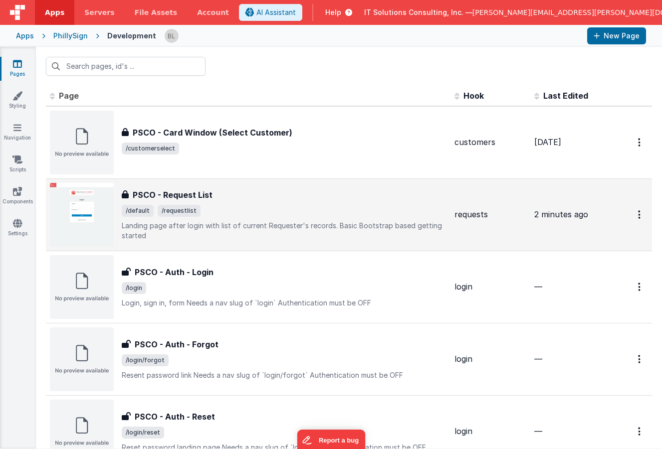
click at [268, 208] on span "/default /requestlist" at bounding box center [284, 211] width 325 height 12
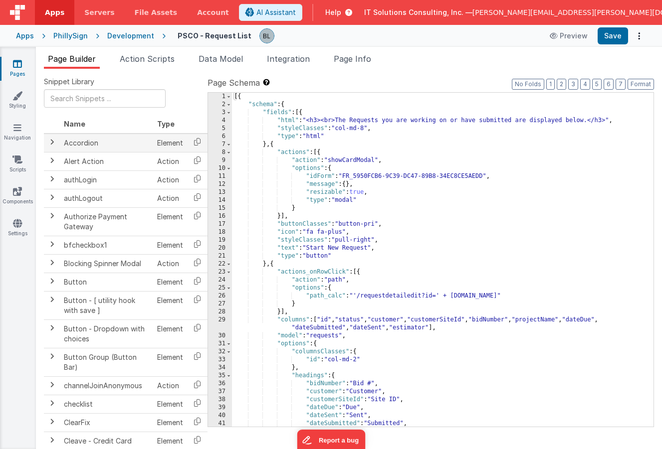
click at [53, 139] on span at bounding box center [52, 142] width 8 height 8
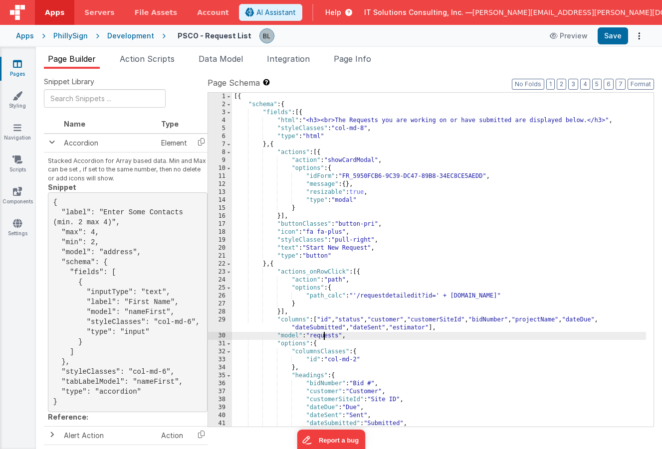
click at [325, 335] on div "[{ "schema" : { "fields" : [{ "html" : "<h3><br>The Requests you are working on…" at bounding box center [439, 268] width 414 height 350
click at [494, 286] on div "[{ "schema" : { "fields" : [{ "html" : "<h3><br>The Requests you are working on…" at bounding box center [439, 268] width 414 height 350
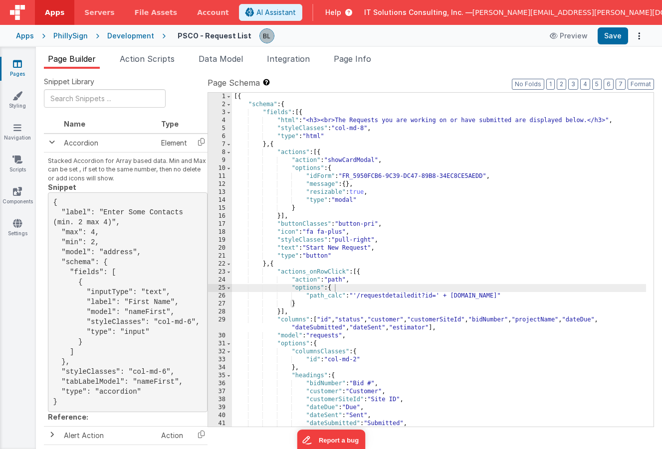
click at [21, 35] on div "Apps" at bounding box center [25, 36] width 18 height 10
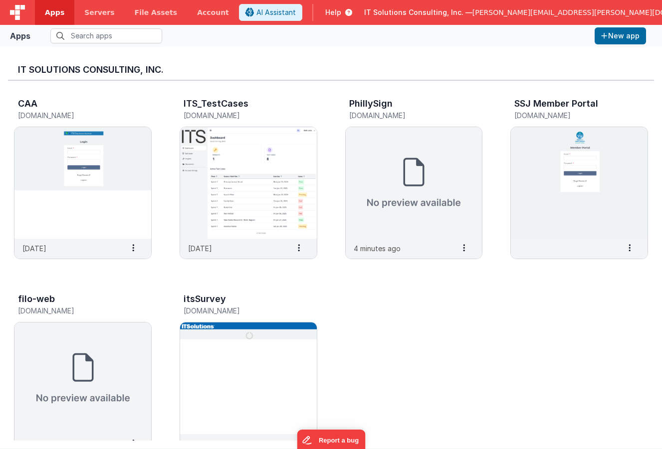
click at [573, 10] on span "[PERSON_NAME][EMAIL_ADDRESS][PERSON_NAME][DOMAIN_NAME]" at bounding box center [591, 12] width 238 height 10
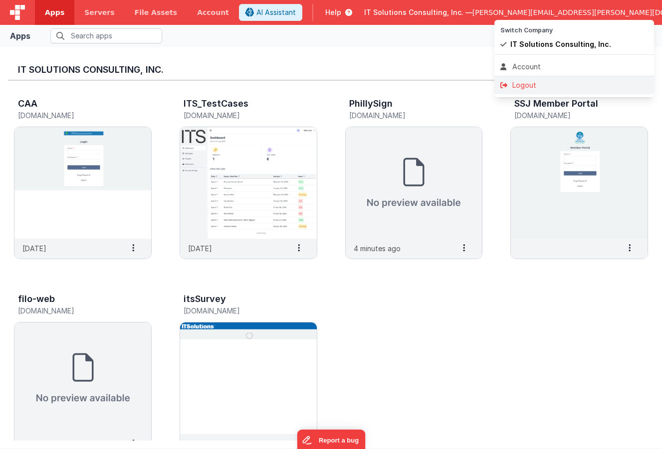
click at [523, 83] on div "Logout" at bounding box center [574, 85] width 148 height 10
